Goal: Task Accomplishment & Management: Manage account settings

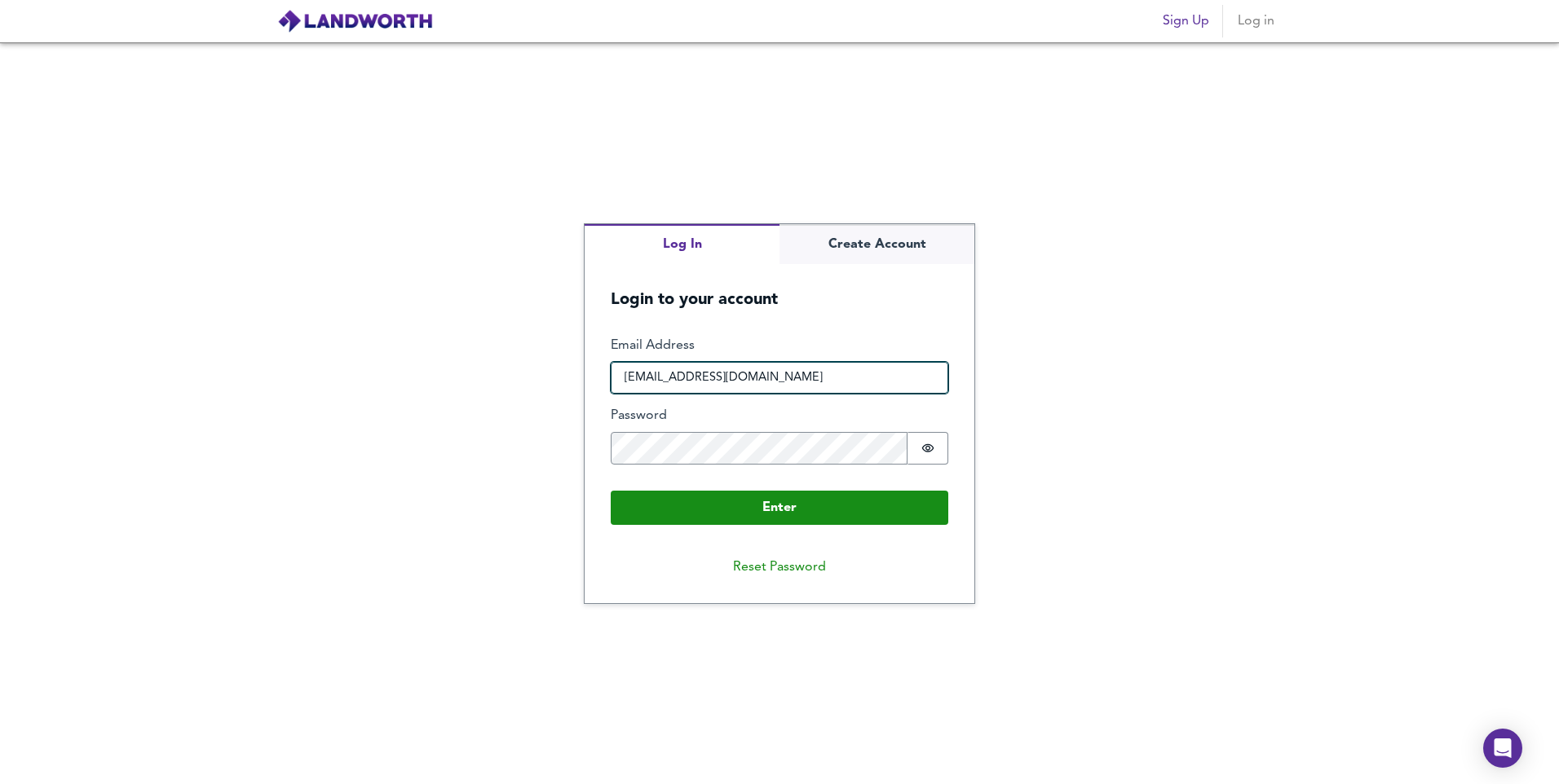
click at [837, 383] on input "[EMAIL_ADDRESS][DOMAIN_NAME]" at bounding box center [780, 379] width 338 height 33
click at [483, 507] on div "Log In Create Account Login to your account Enter Email Address [EMAIL_ADDRESS]…" at bounding box center [780, 413] width 1559 height 742
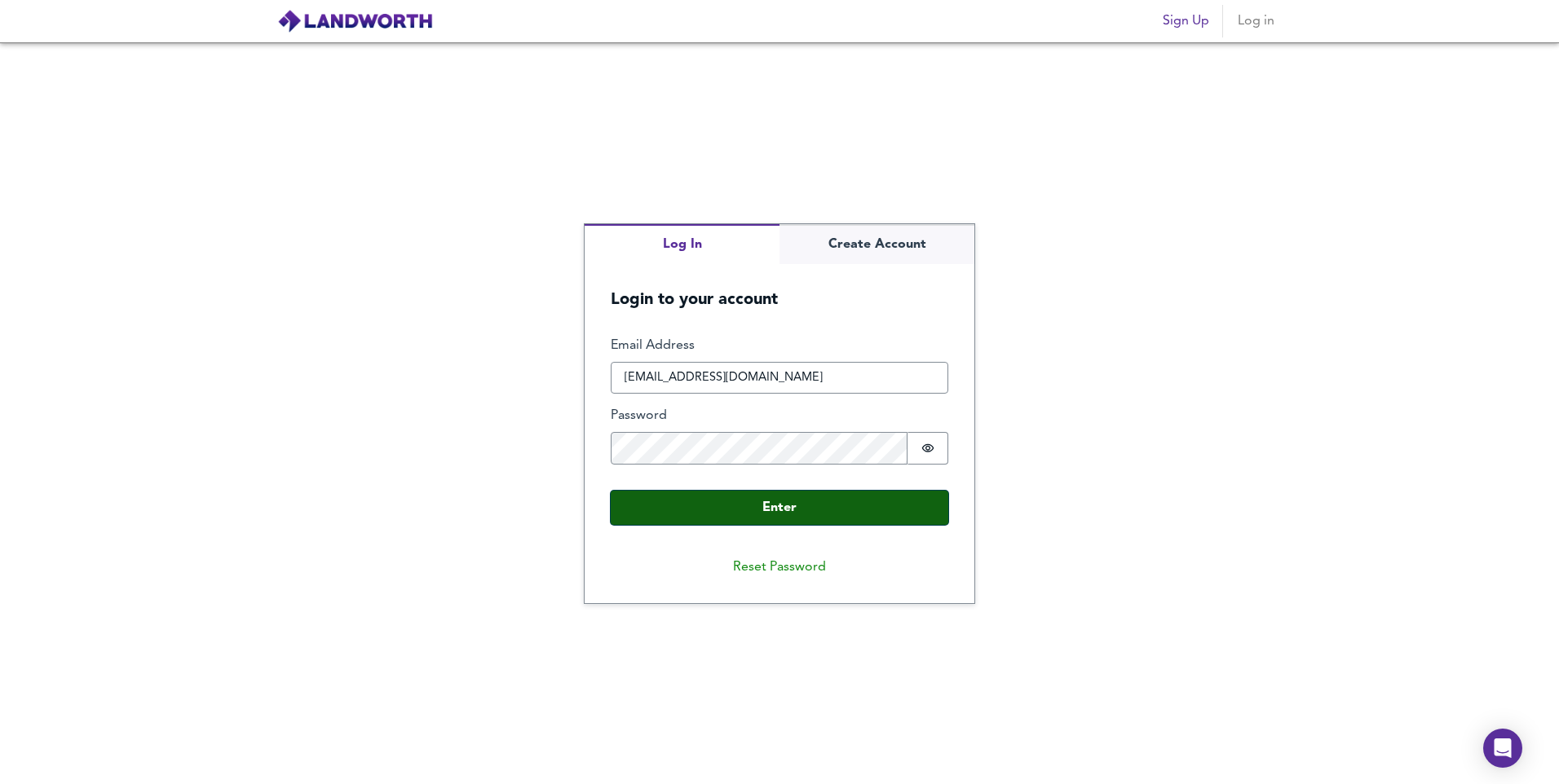
click at [800, 516] on button "Enter" at bounding box center [780, 507] width 338 height 34
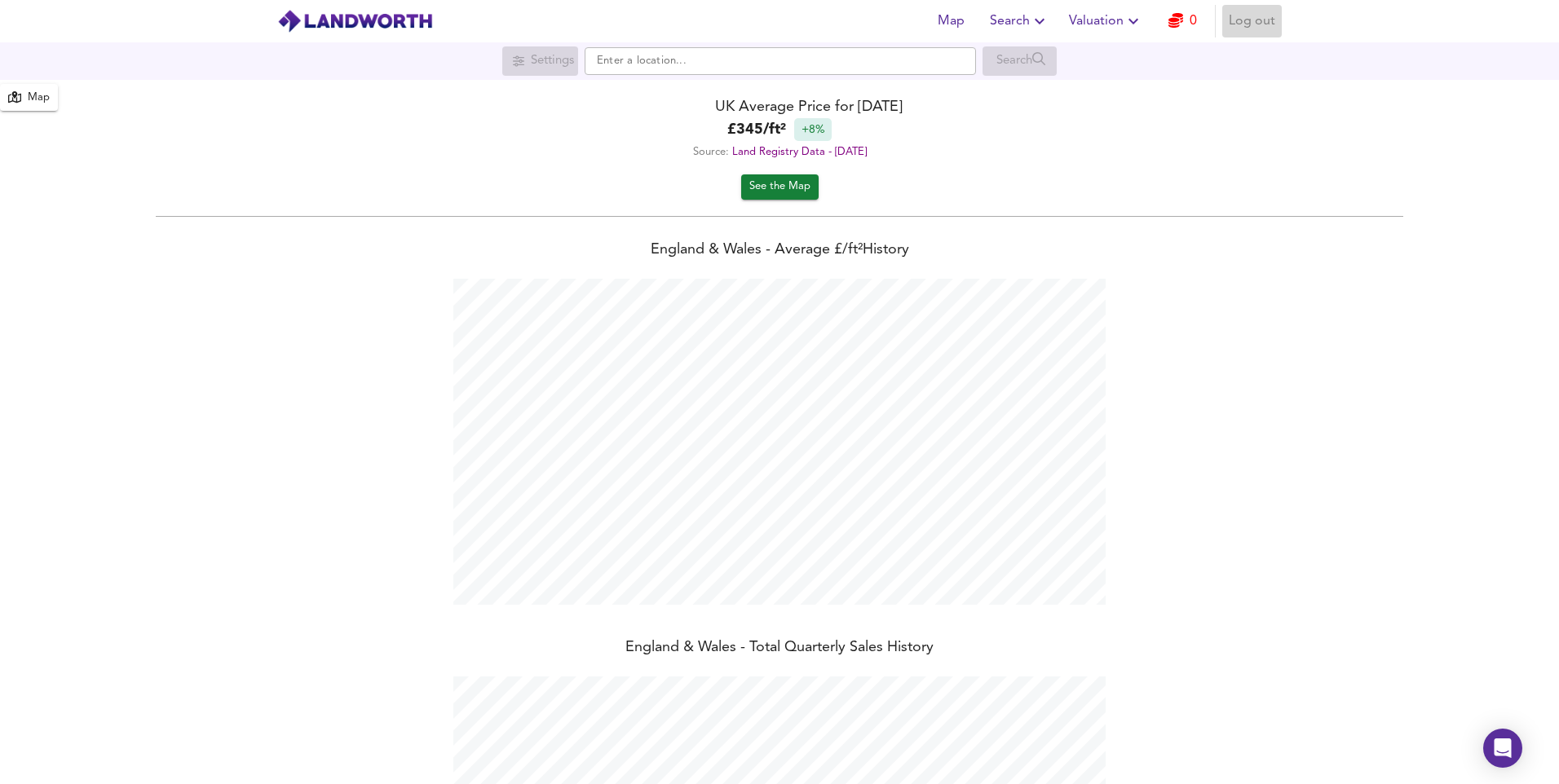
click at [1250, 26] on span "Log out" at bounding box center [1252, 21] width 47 height 23
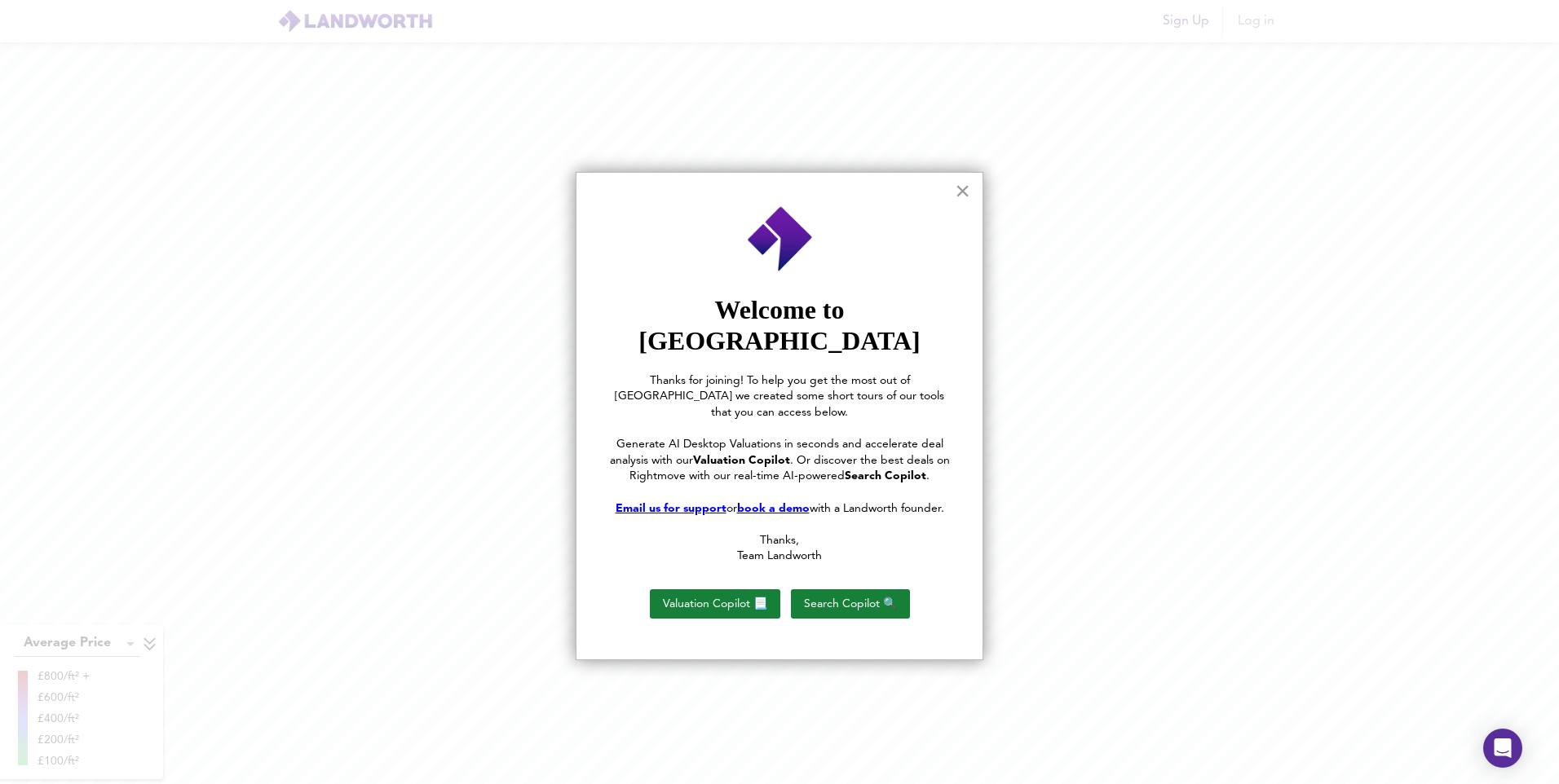
click at [967, 188] on button "×" at bounding box center [962, 191] width 16 height 26
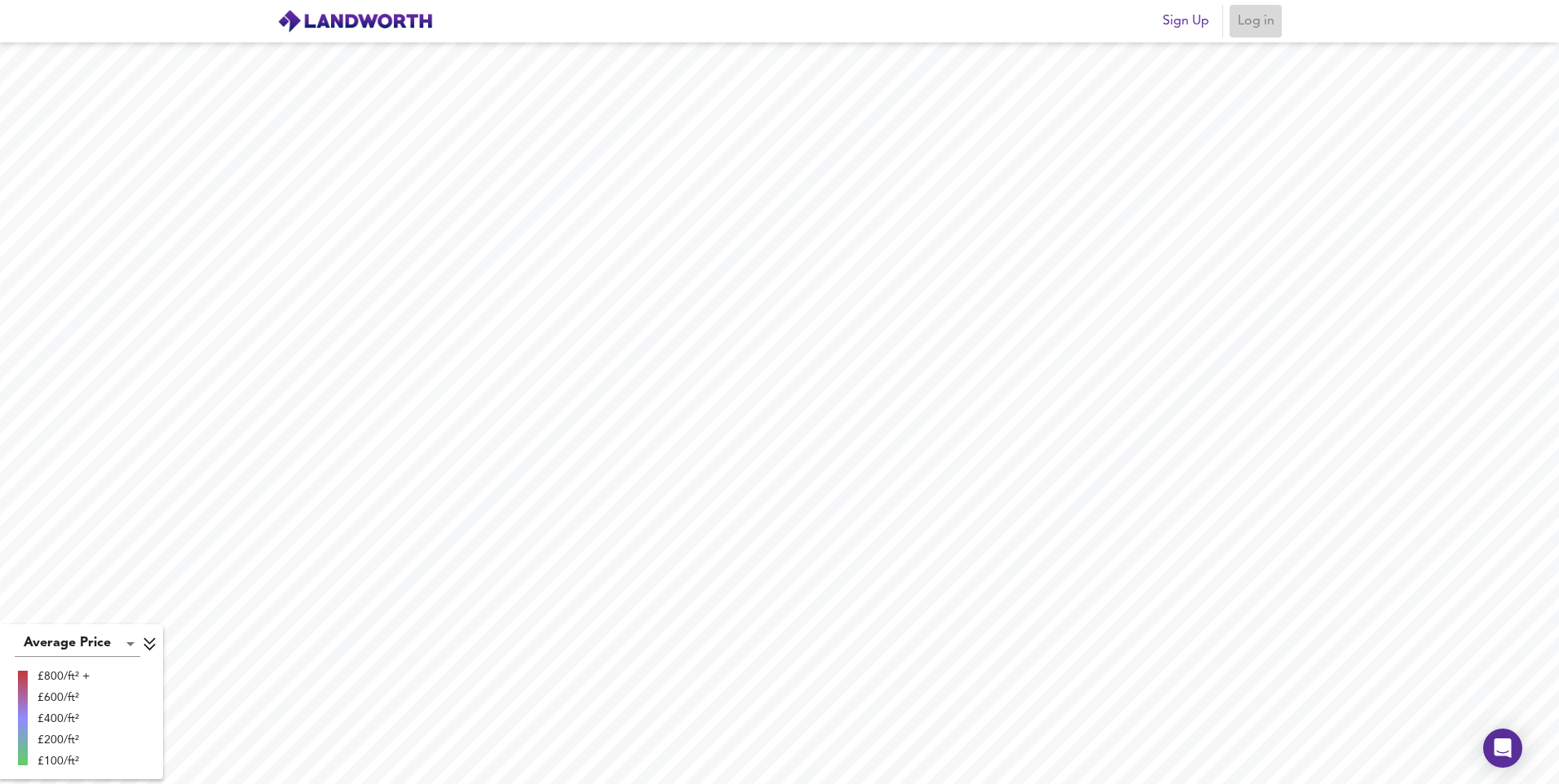
click at [1256, 25] on span "Log in" at bounding box center [1256, 21] width 39 height 23
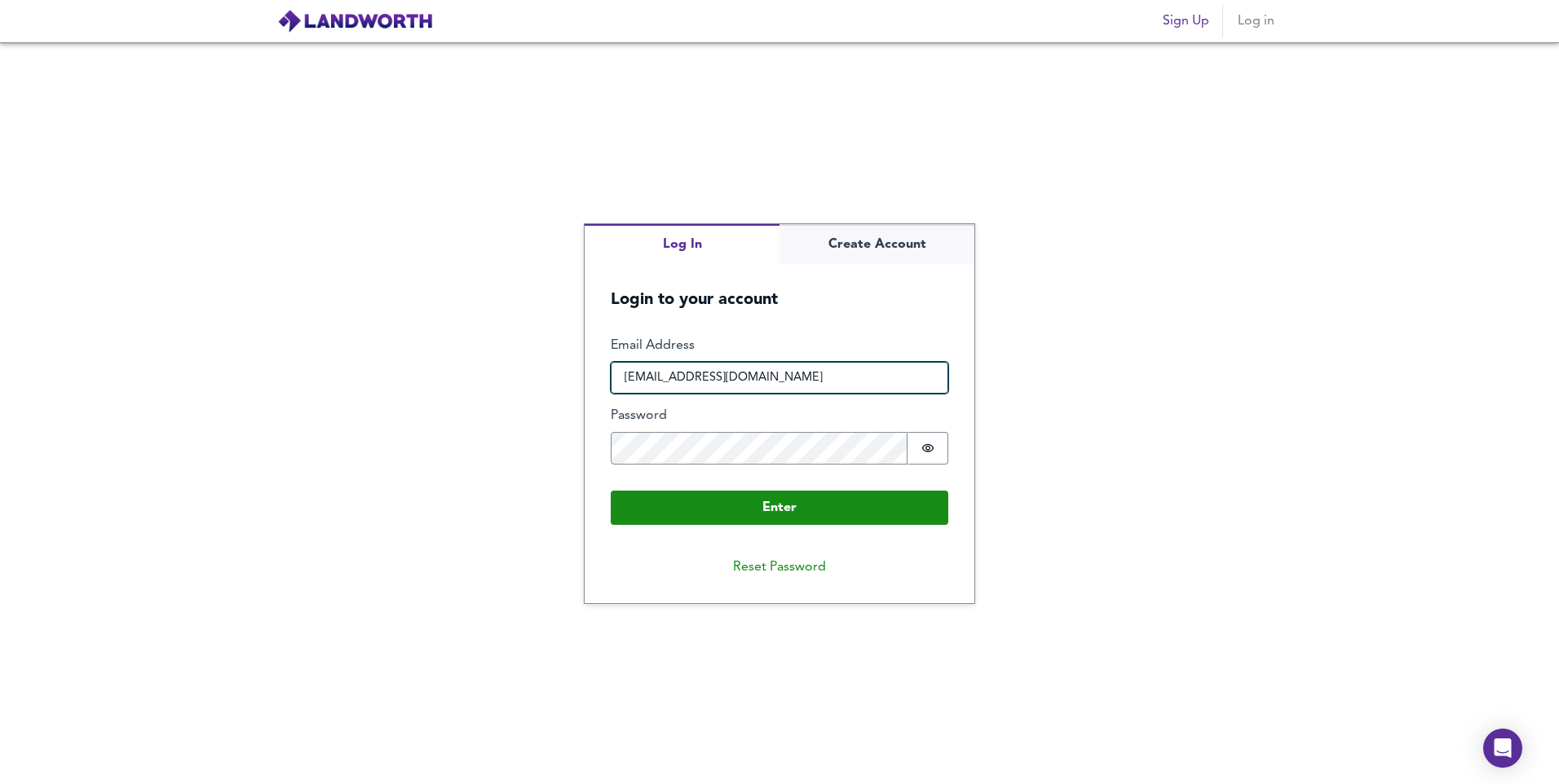
click at [837, 381] on input "[EMAIL_ADDRESS][DOMAIN_NAME]" at bounding box center [780, 379] width 338 height 33
type input "v"
type input "vishal.joshilovesjigna12345@gmail.com"
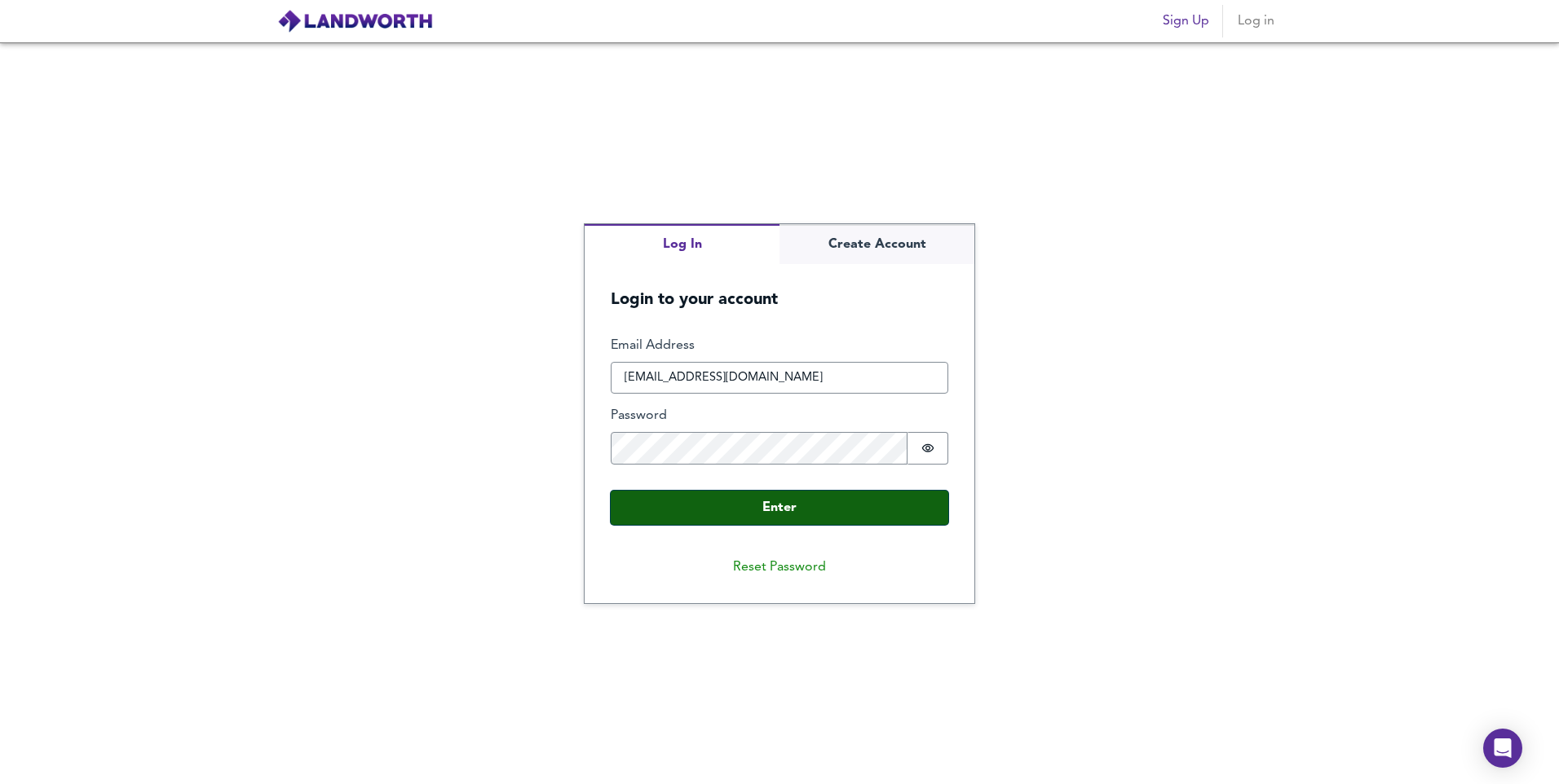
click at [747, 503] on button "Enter" at bounding box center [780, 507] width 338 height 34
